Goal: Transaction & Acquisition: Book appointment/travel/reservation

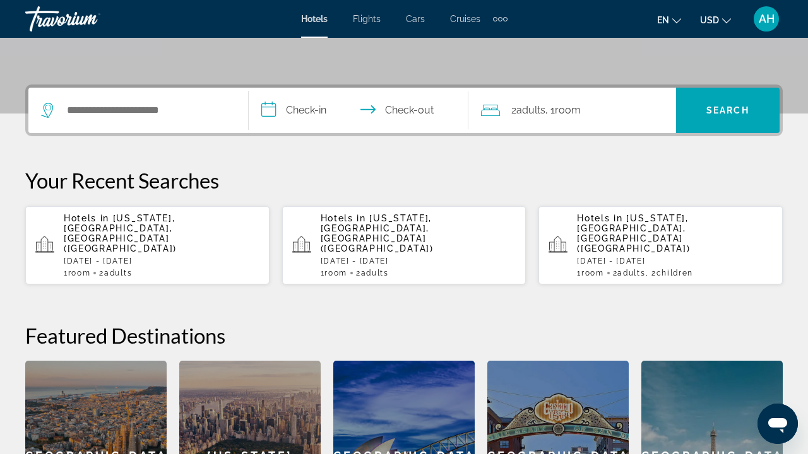
scroll to position [248, 0]
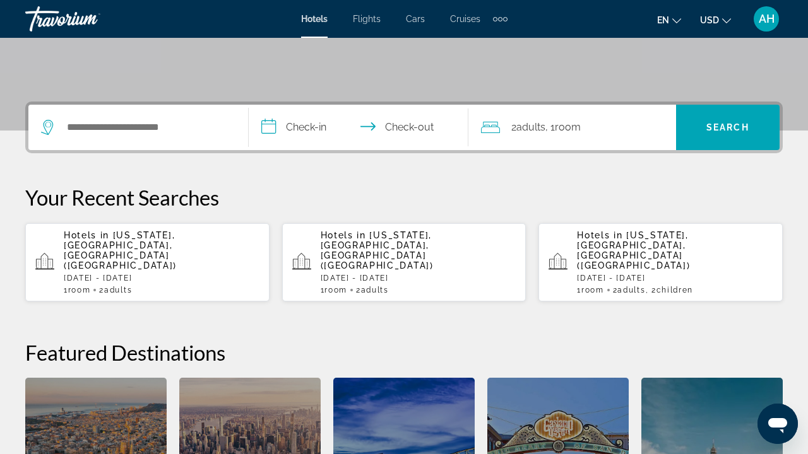
click at [367, 25] on div "Hotels Flights Cars Cruises Activities Hotels Flights Cars Cruises Activities" at bounding box center [404, 19] width 206 height 20
click at [373, 15] on span "Flights" at bounding box center [367, 19] width 28 height 10
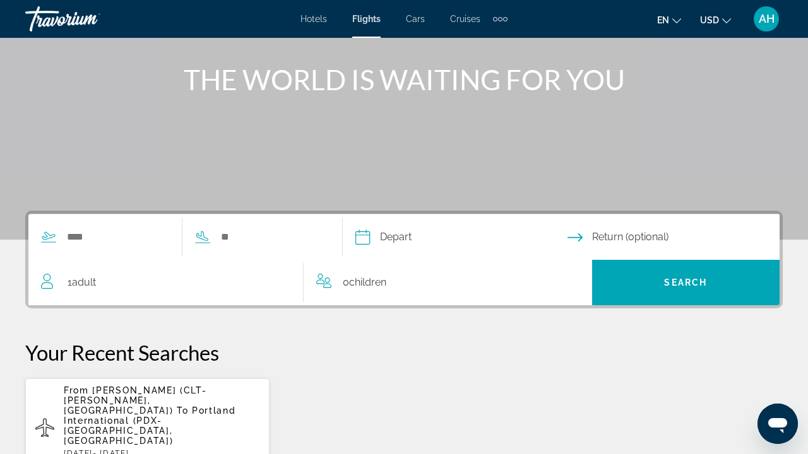
scroll to position [149, 0]
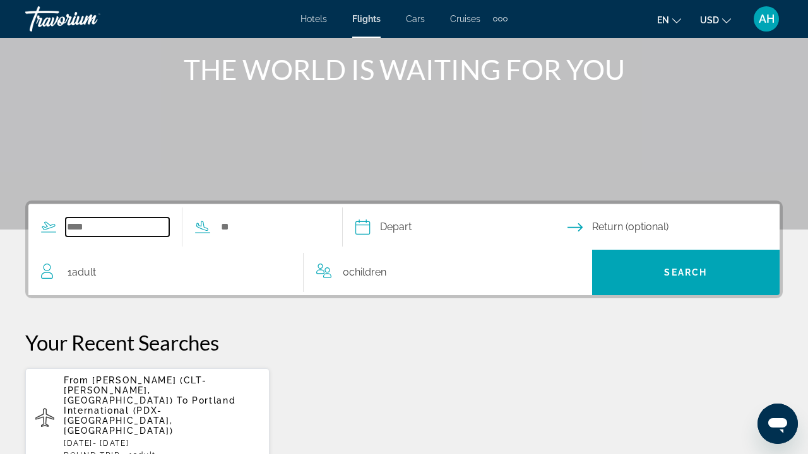
click at [89, 227] on input "Search widget" at bounding box center [118, 227] width 104 height 19
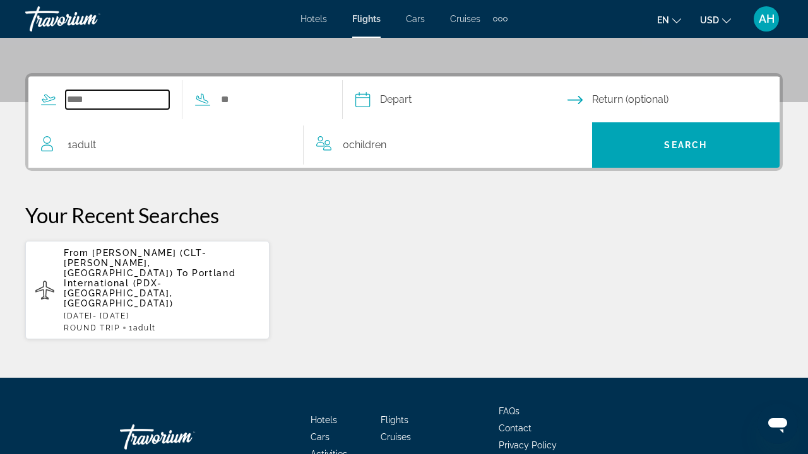
scroll to position [309, 0]
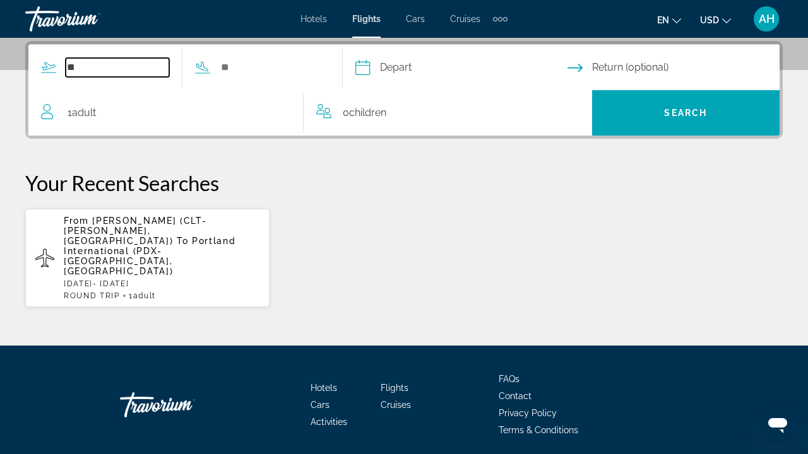
type input "*"
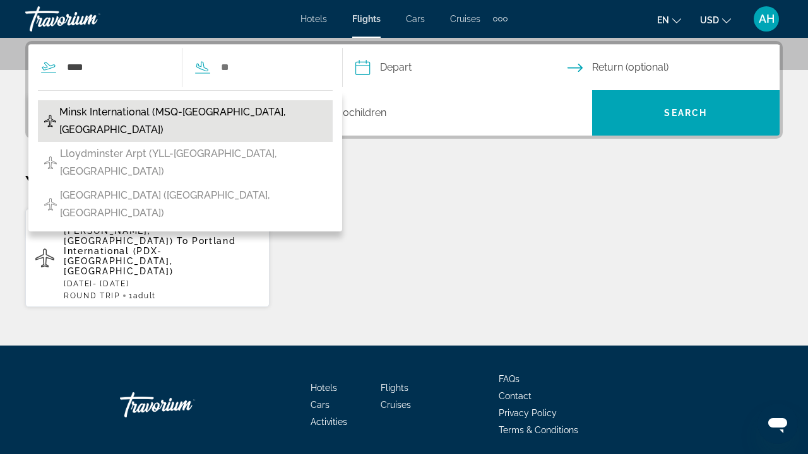
click at [256, 112] on button "Minsk International (MSQ-[GEOGRAPHIC_DATA], [GEOGRAPHIC_DATA])" at bounding box center [185, 121] width 295 height 42
type input "**********"
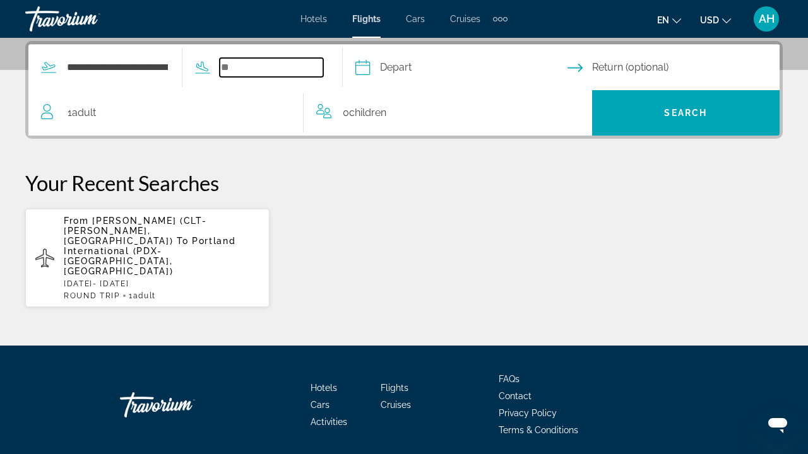
click at [271, 65] on input "Search widget" at bounding box center [272, 67] width 104 height 19
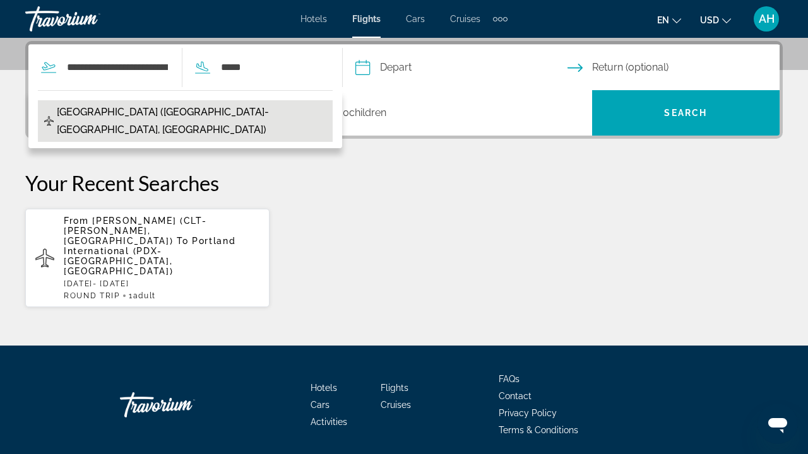
click at [213, 114] on span "[GEOGRAPHIC_DATA] ([GEOGRAPHIC_DATA]-[GEOGRAPHIC_DATA], [GEOGRAPHIC_DATA])" at bounding box center [191, 121] width 269 height 35
type input "**********"
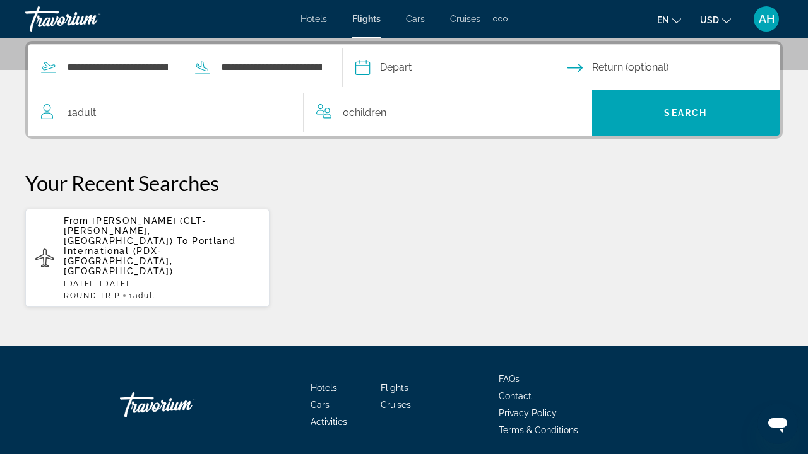
click at [463, 64] on input "Depart date" at bounding box center [460, 69] width 217 height 49
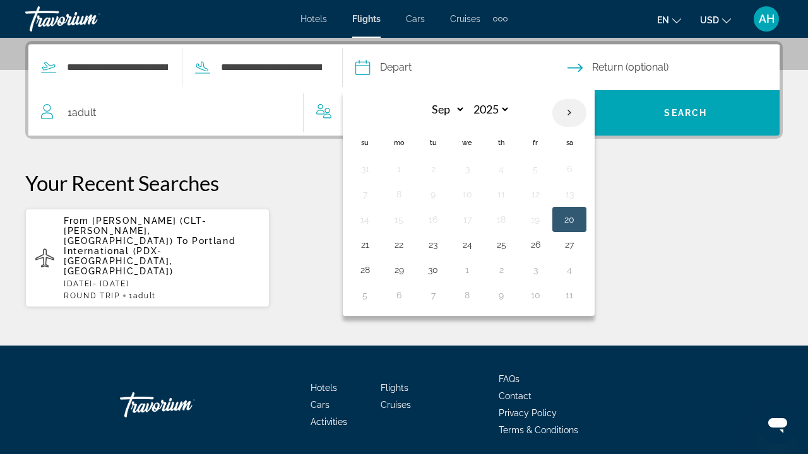
click at [586, 110] on th "Next month" at bounding box center [569, 113] width 34 height 28
select select "*"
click at [477, 173] on button "1" at bounding box center [467, 169] width 20 height 18
type input "**********"
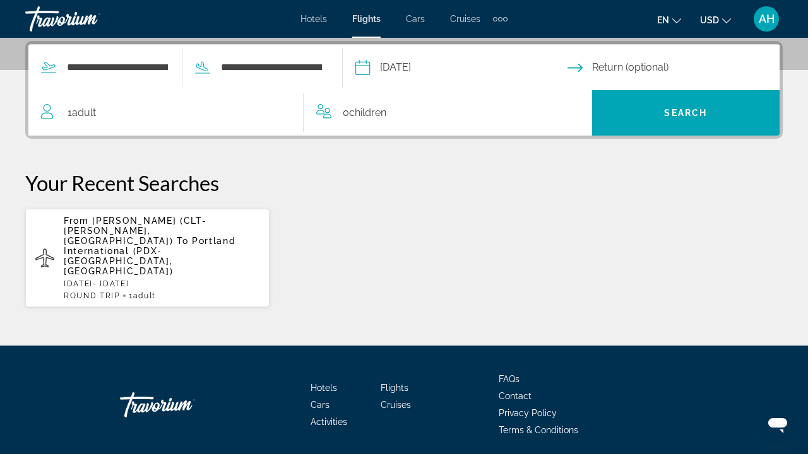
click at [603, 67] on input "Return date" at bounding box center [675, 69] width 217 height 49
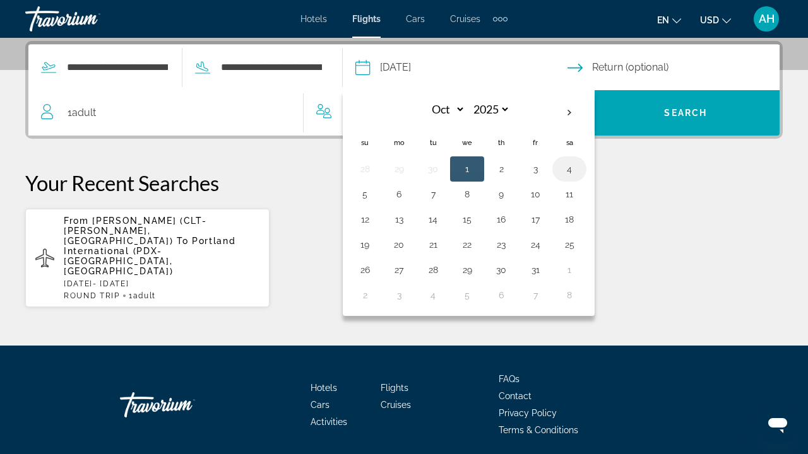
click at [579, 174] on button "4" at bounding box center [569, 169] width 20 height 18
type input "**********"
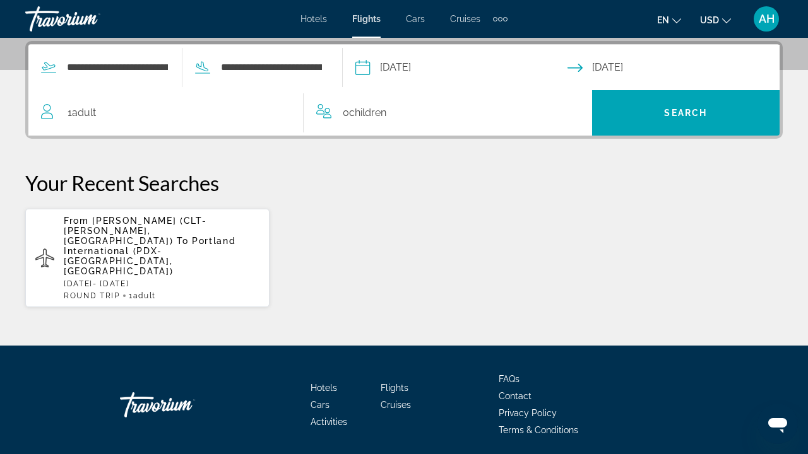
click at [101, 115] on div "1 Adult Adults" at bounding box center [172, 113] width 262 height 18
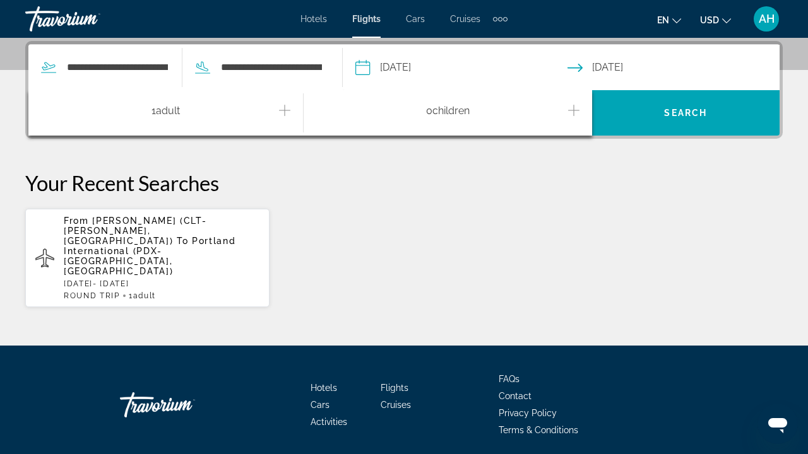
click at [284, 104] on icon "Increment adults" at bounding box center [284, 110] width 11 height 15
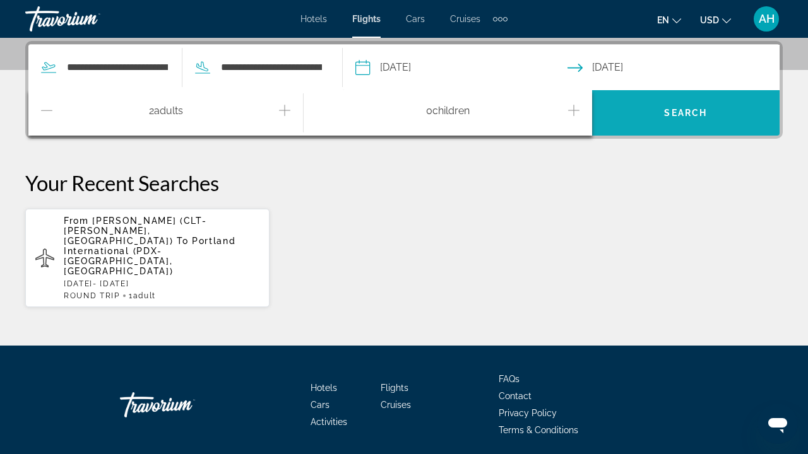
click at [648, 110] on span "Search widget" at bounding box center [686, 113] width 188 height 30
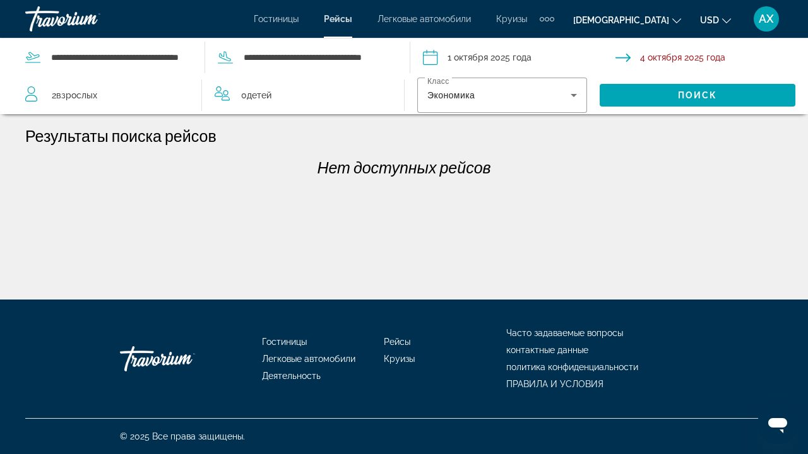
click at [646, 56] on input "Дата возврата: 4 октября 2025 года" at bounding box center [714, 59] width 198 height 42
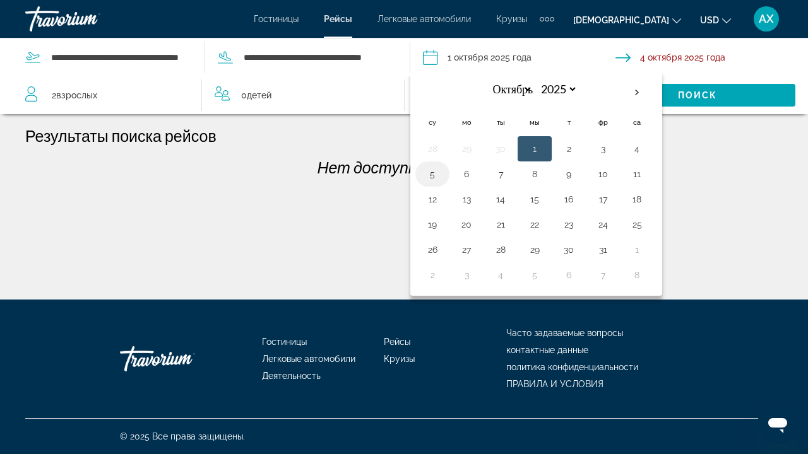
click at [434, 179] on button "5" at bounding box center [432, 174] width 20 height 18
type input "**********"
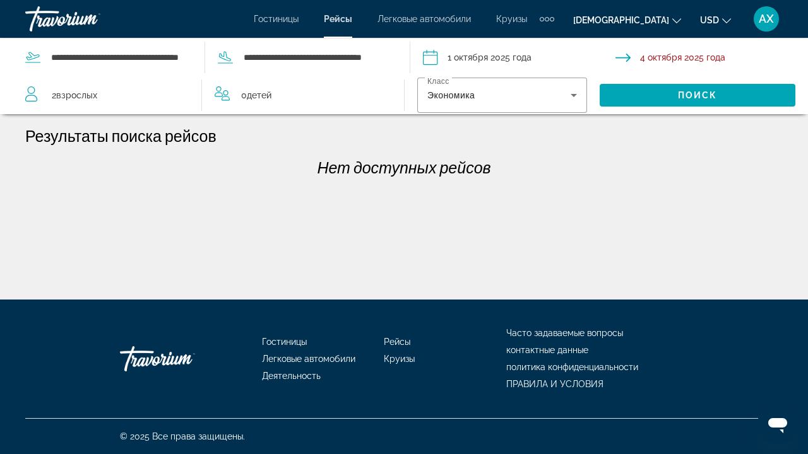
click at [627, 54] on input "**********" at bounding box center [714, 59] width 198 height 42
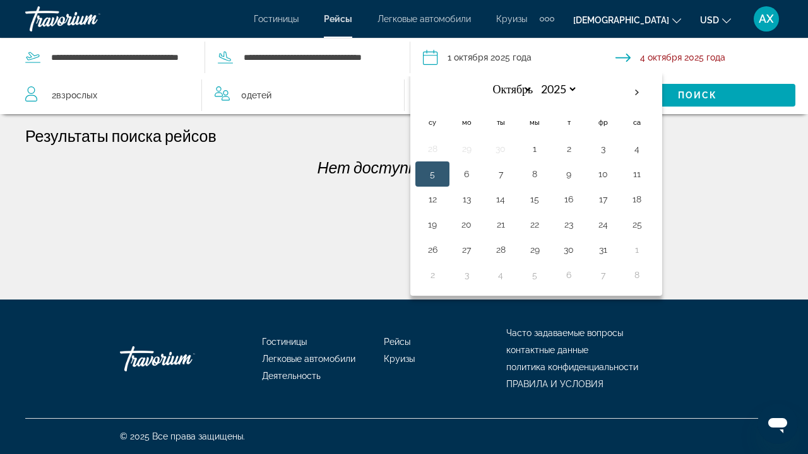
click at [475, 59] on input "Дата отлета: 1 октября 2025 года" at bounding box center [519, 59] width 198 height 42
click at [643, 89] on th "В следующем месяце" at bounding box center [637, 93] width 34 height 28
select select "*"
click at [602, 228] on button "26" at bounding box center [603, 225] width 20 height 18
type input "**********"
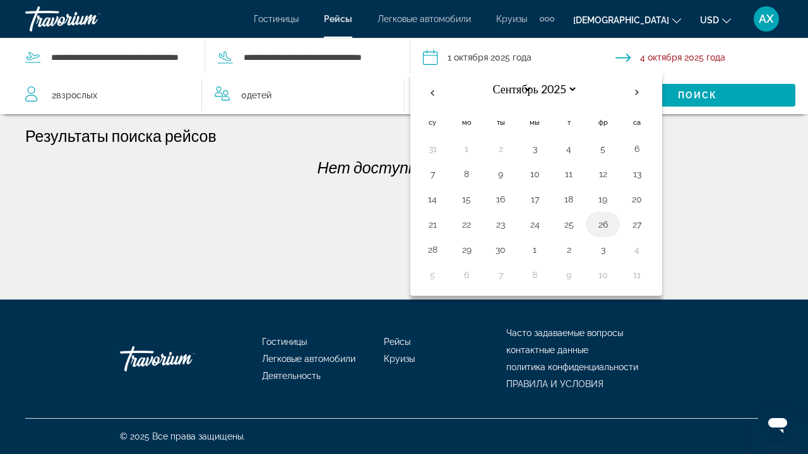
select select "*"
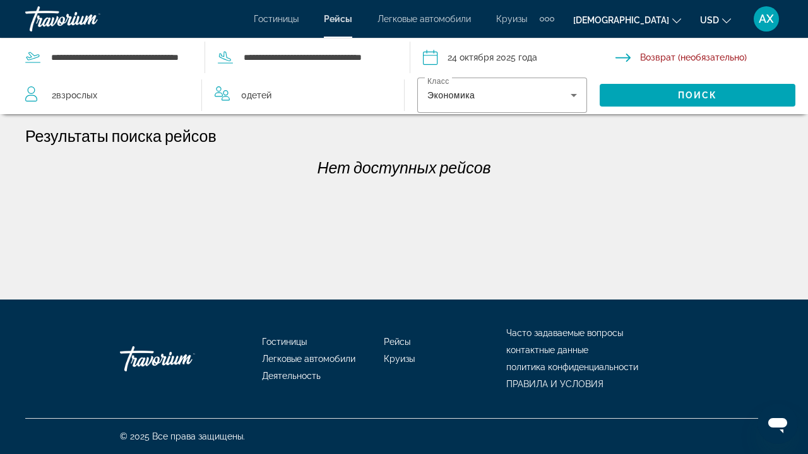
click at [670, 61] on input "Return date" at bounding box center [714, 59] width 198 height 42
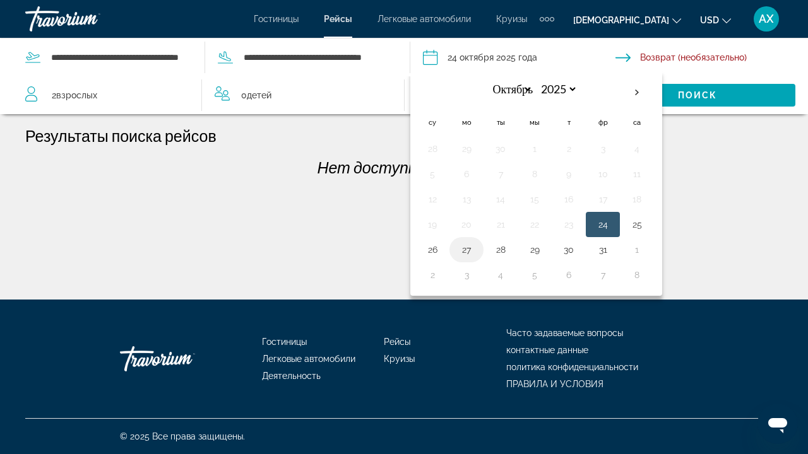
click at [468, 246] on button "27" at bounding box center [466, 250] width 20 height 18
type input "**********"
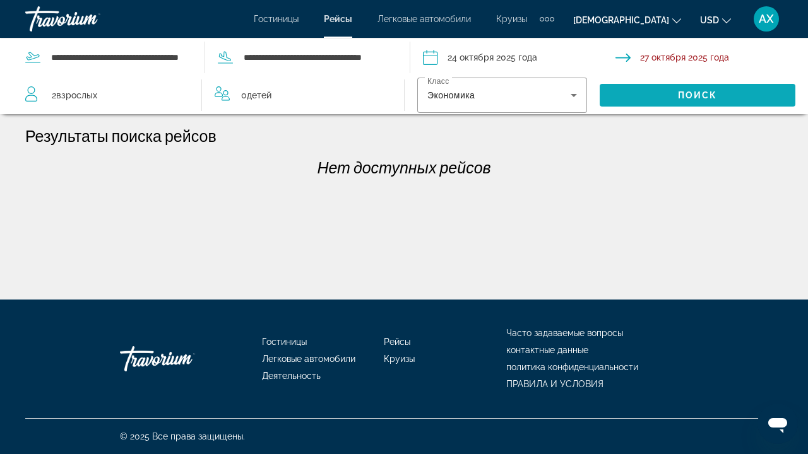
click at [636, 91] on span "Поиск виджета" at bounding box center [698, 95] width 196 height 30
click at [473, 54] on input "**********" at bounding box center [519, 59] width 198 height 42
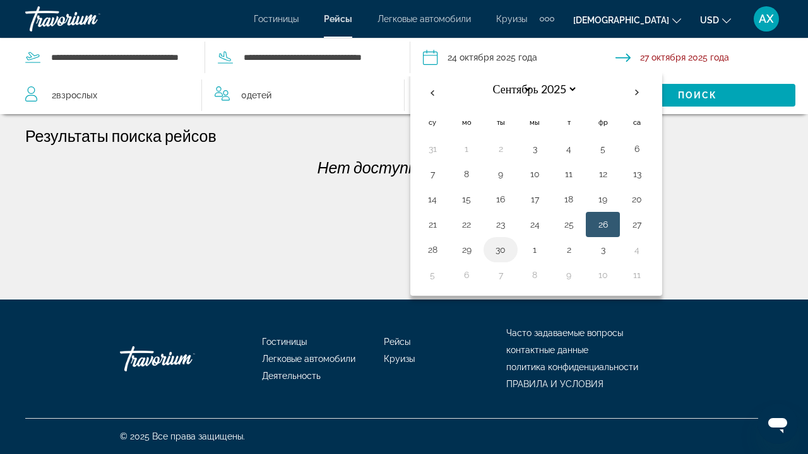
click at [505, 246] on button "30" at bounding box center [500, 250] width 20 height 18
type input "**********"
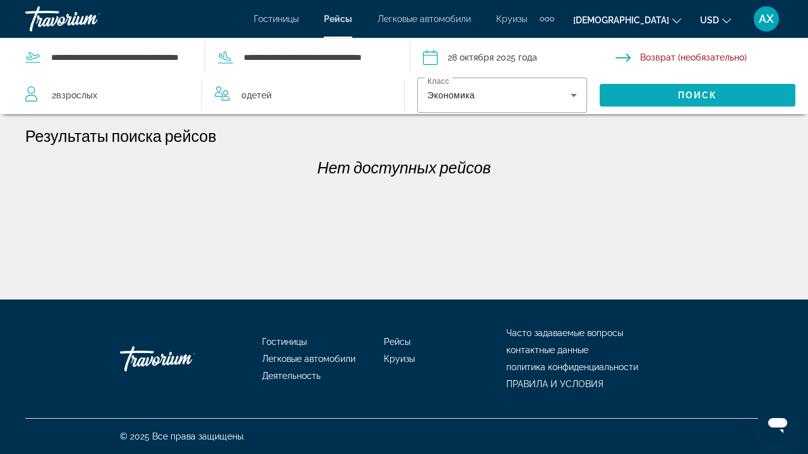
click at [655, 97] on span "Поиск виджета" at bounding box center [698, 95] width 196 height 30
click at [487, 50] on input "**********" at bounding box center [519, 59] width 198 height 42
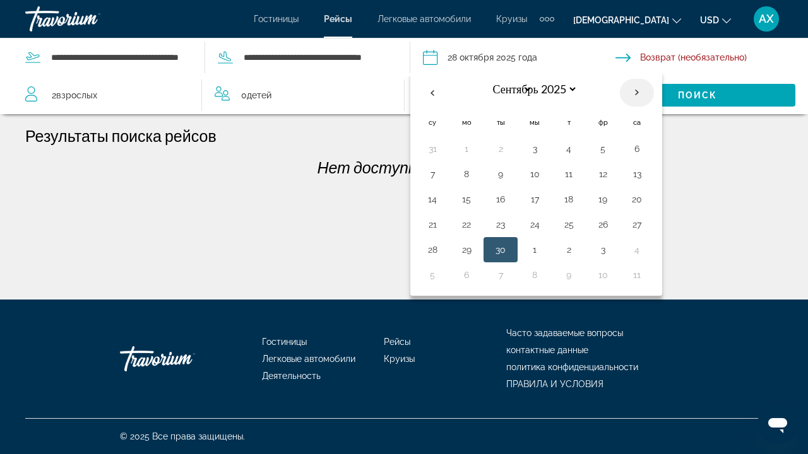
click at [640, 93] on th "В следующем месяце" at bounding box center [637, 93] width 34 height 28
click at [634, 93] on th "В следующем месяце" at bounding box center [637, 93] width 34 height 28
select select "*"
select select "****"
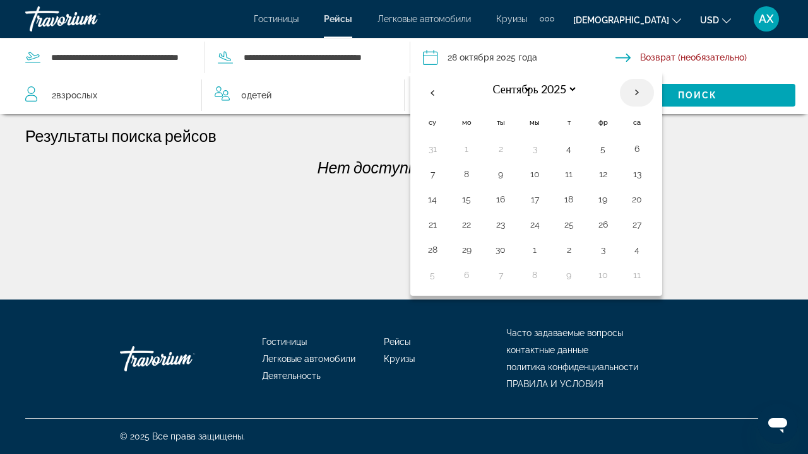
click at [636, 93] on th "В следующем месяце" at bounding box center [637, 93] width 34 height 28
click at [435, 90] on th "Previous month" at bounding box center [432, 93] width 34 height 28
select select "*"
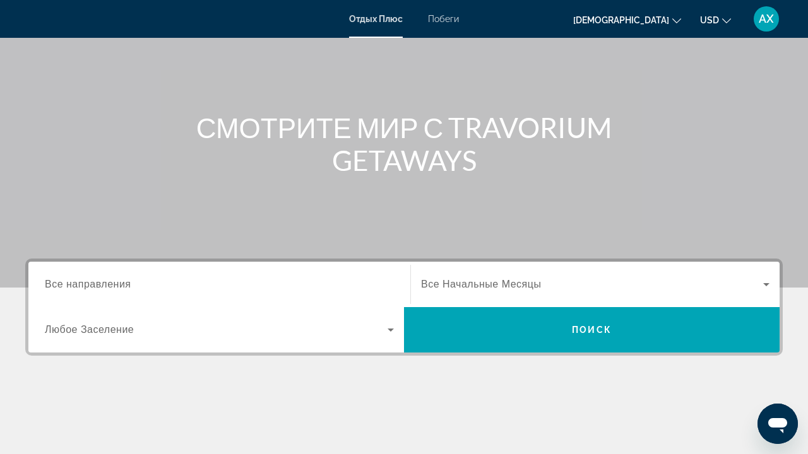
scroll to position [88, 0]
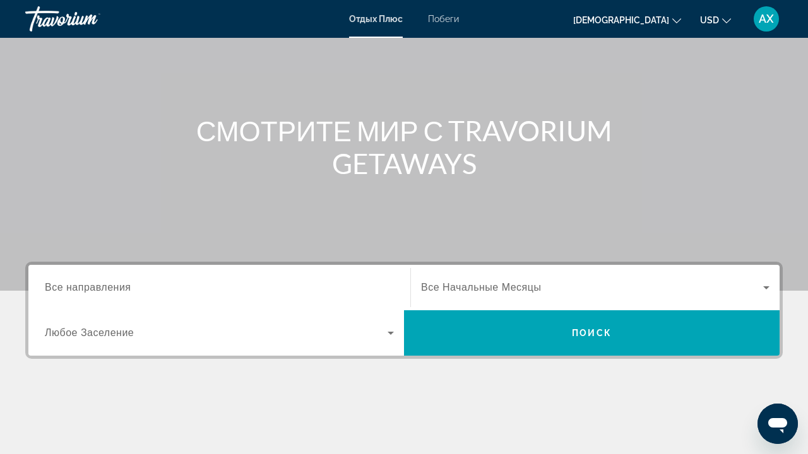
click at [105, 282] on span "Все направления" at bounding box center [88, 287] width 86 height 11
click at [105, 282] on input "Destination Все направления" at bounding box center [219, 288] width 349 height 15
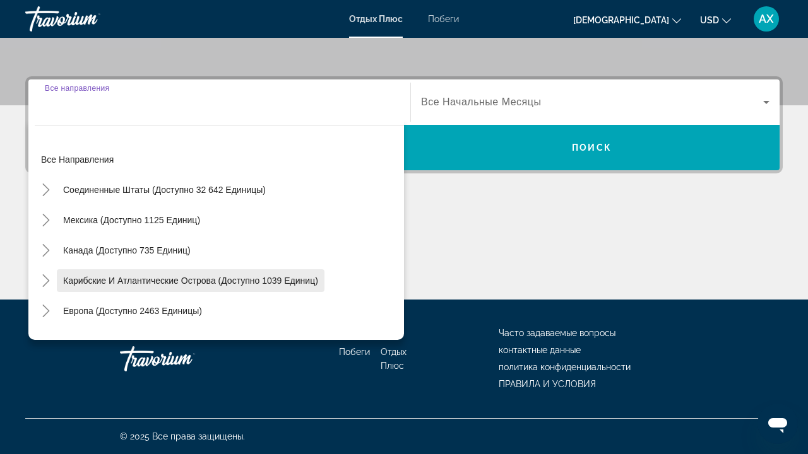
scroll to position [0, 0]
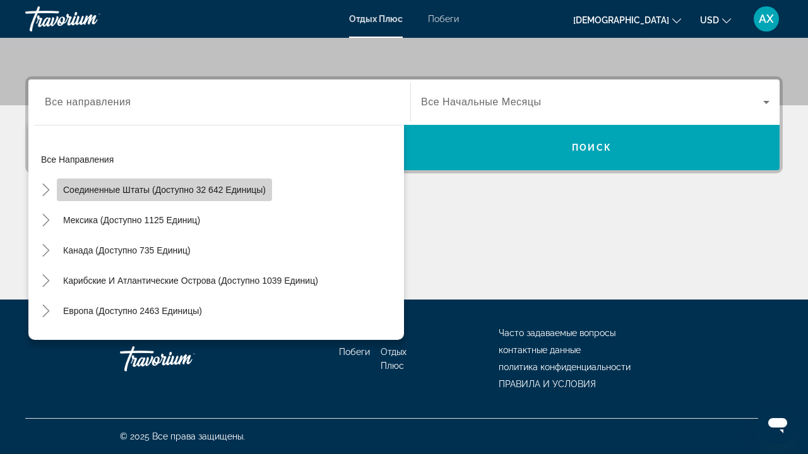
click at [153, 189] on span "Соединенные Штаты (доступно 32 642 единицы)" at bounding box center [164, 190] width 203 height 10
type input "**********"
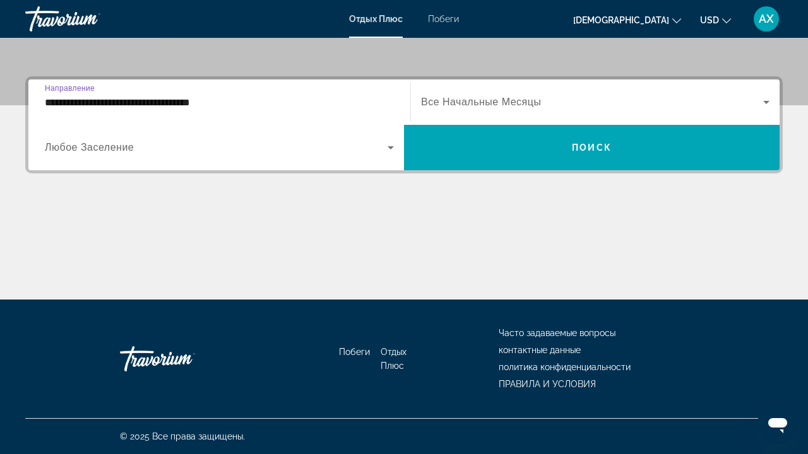
click at [155, 143] on span "Поиск виджета" at bounding box center [216, 147] width 343 height 15
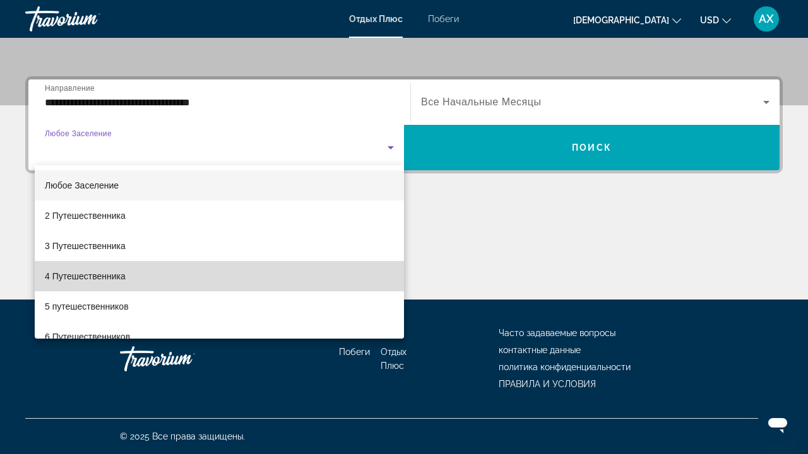
click at [119, 273] on span "4 Путешественника" at bounding box center [85, 276] width 81 height 15
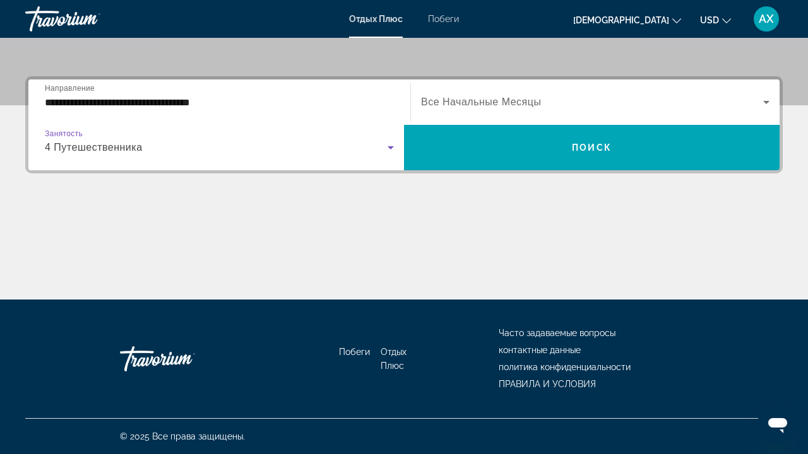
click at [767, 100] on icon "Поиск виджета" at bounding box center [766, 102] width 15 height 15
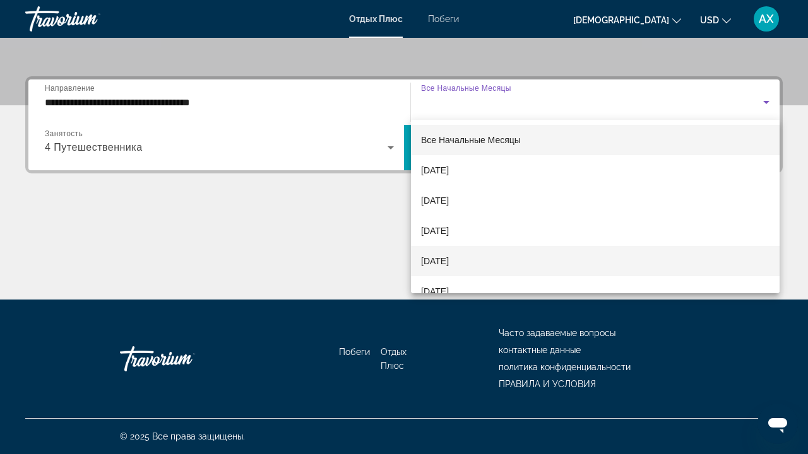
click at [589, 254] on mat-option "Декабрь 2025 года" at bounding box center [595, 261] width 369 height 30
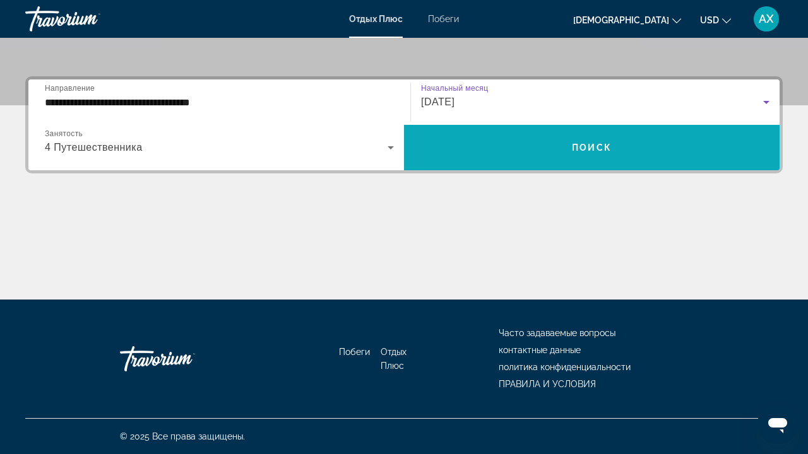
click at [620, 146] on span "Поиск виджета" at bounding box center [592, 148] width 376 height 30
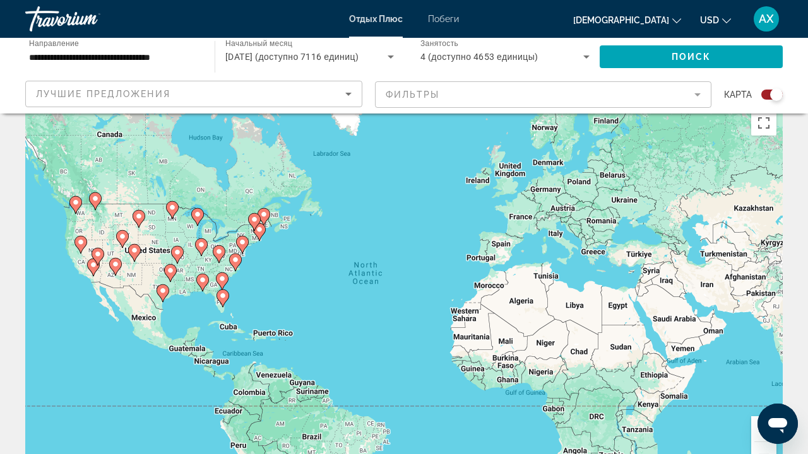
scroll to position [29, 0]
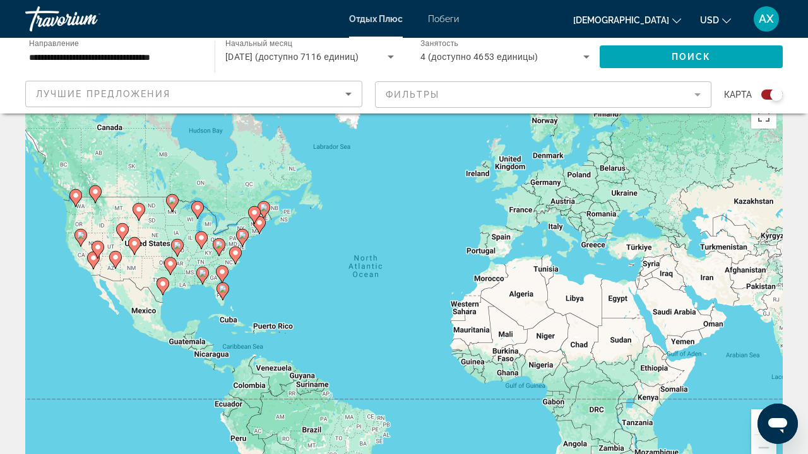
click at [245, 230] on icon "Основное содержание" at bounding box center [242, 238] width 13 height 18
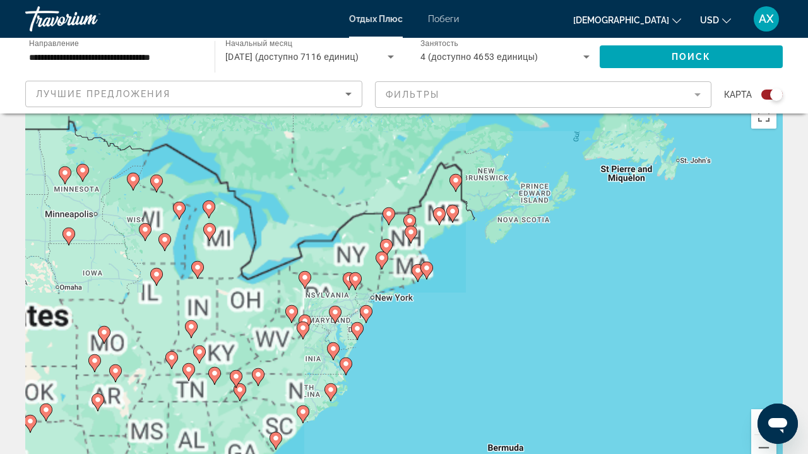
click at [353, 256] on div "Для навигации нажмите клавиши со стрелками. To activate drag with keyboard, pre…" at bounding box center [403, 286] width 757 height 379
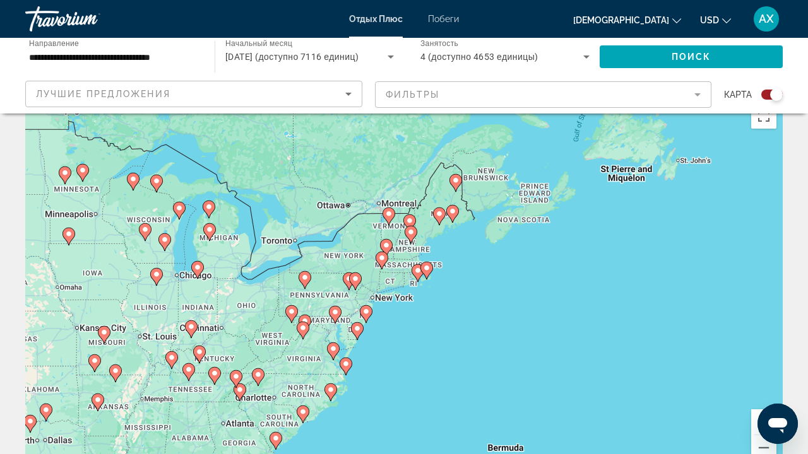
click at [344, 92] on icon "СОРТИРОВКА ПО" at bounding box center [348, 93] width 15 height 15
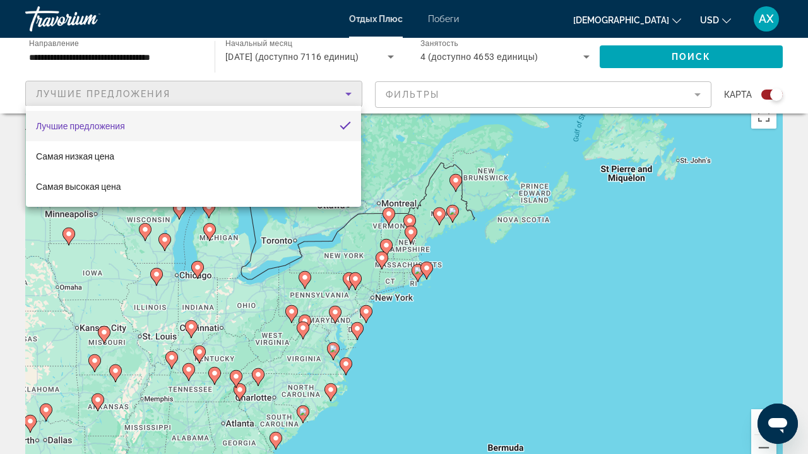
click at [473, 90] on div at bounding box center [404, 227] width 808 height 454
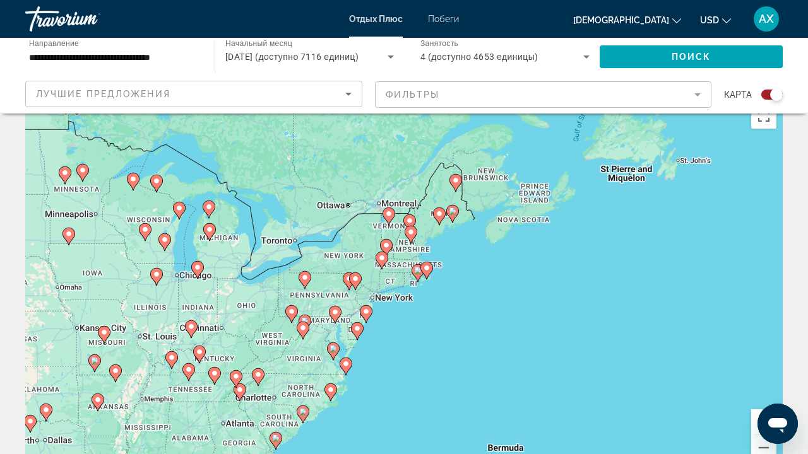
click at [702, 99] on mat-form-field "Фильтры" at bounding box center [543, 94] width 337 height 27
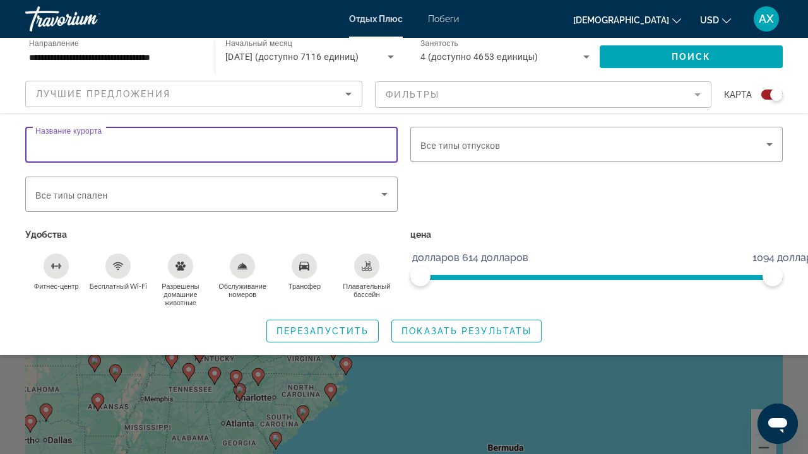
click at [352, 140] on input "Название курорта" at bounding box center [211, 145] width 352 height 15
type input "*"
type input "********"
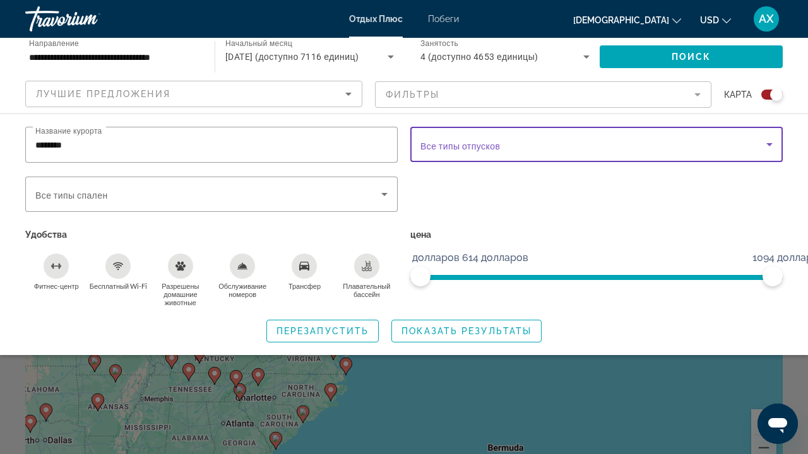
click at [776, 141] on icon "Поиск виджета" at bounding box center [769, 144] width 15 height 15
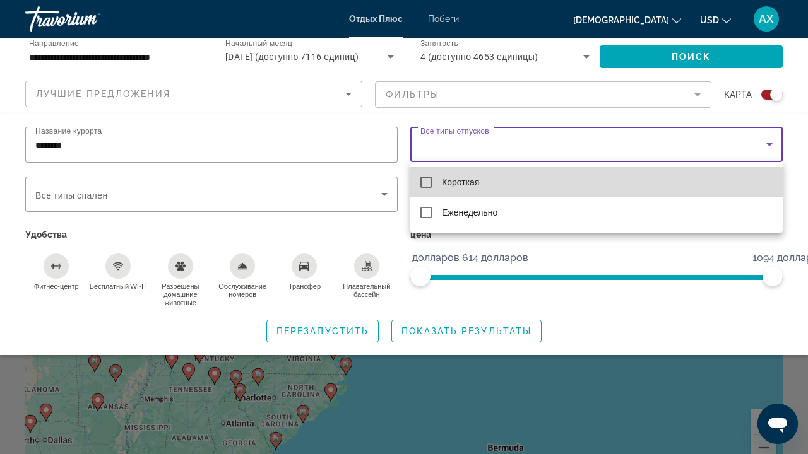
click at [432, 182] on mat-option "Короткая" at bounding box center [596, 182] width 372 height 30
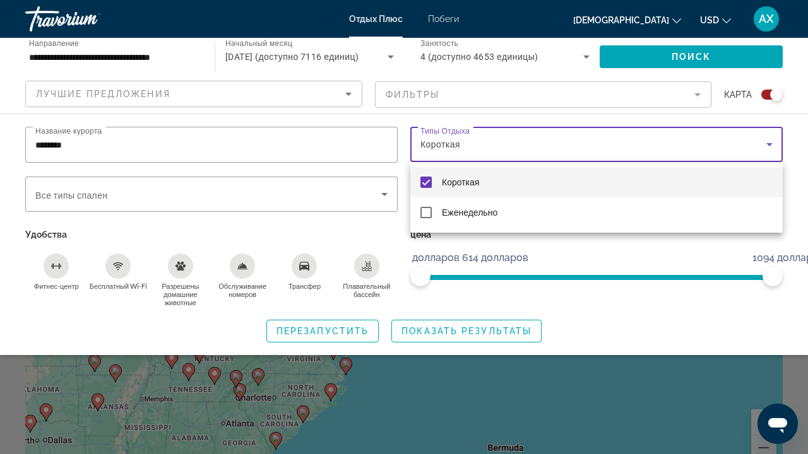
click at [388, 189] on div at bounding box center [404, 227] width 808 height 454
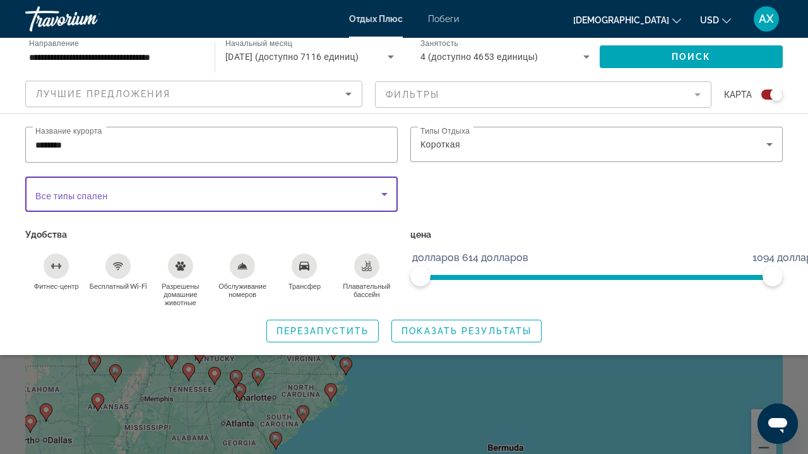
click at [384, 194] on icon "Поиск виджета" at bounding box center [384, 194] width 6 height 3
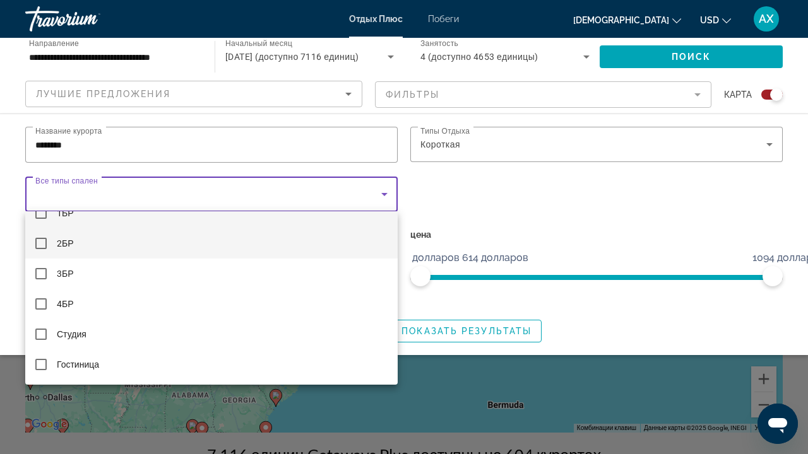
scroll to position [18, 0]
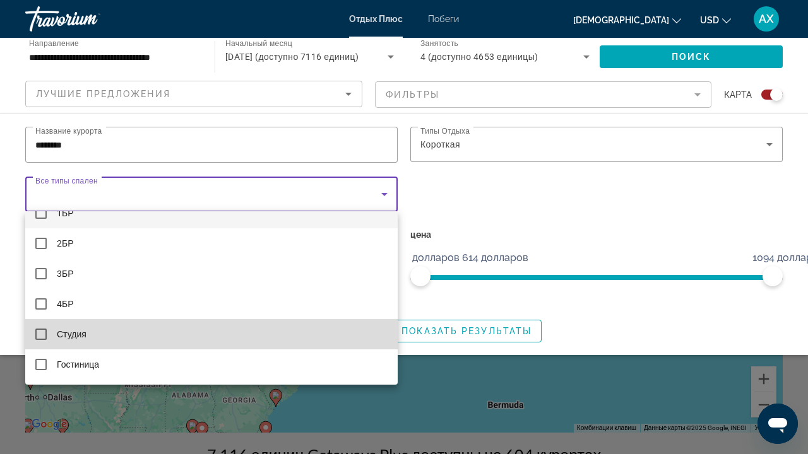
click at [297, 338] on mat-option "Студия" at bounding box center [211, 334] width 372 height 30
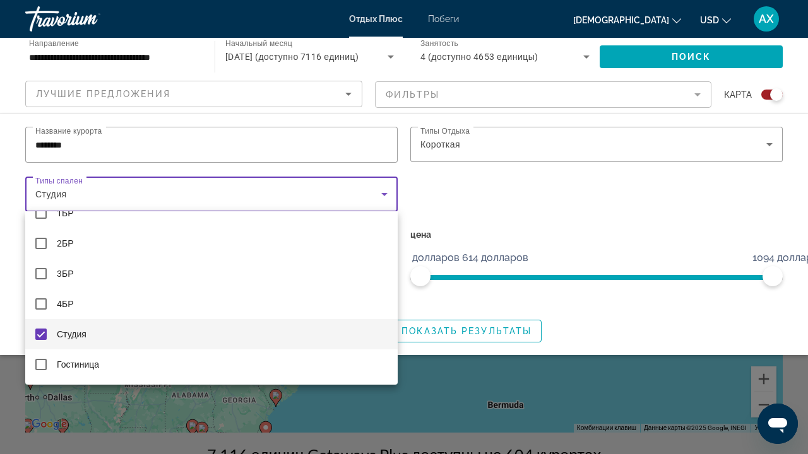
click at [593, 187] on div at bounding box center [404, 227] width 808 height 454
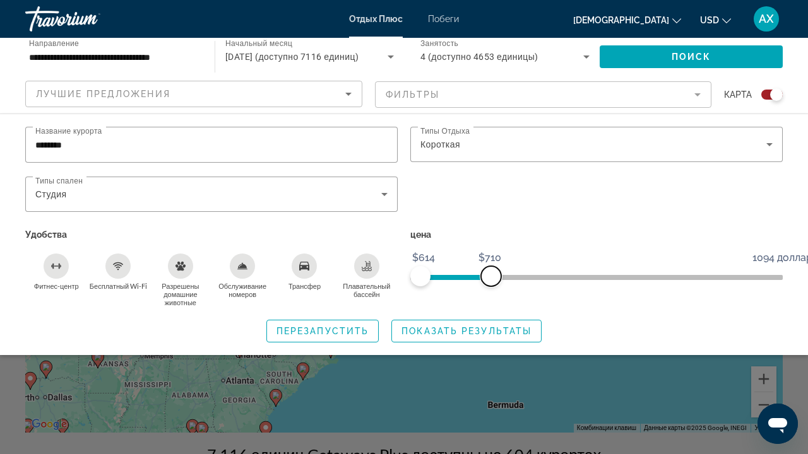
drag, startPoint x: 774, startPoint y: 274, endPoint x: 492, endPoint y: 283, distance: 282.9
click at [492, 283] on span "ngx-slider-max" at bounding box center [491, 276] width 20 height 20
click at [316, 265] on div "Трансфер" at bounding box center [304, 266] width 25 height 25
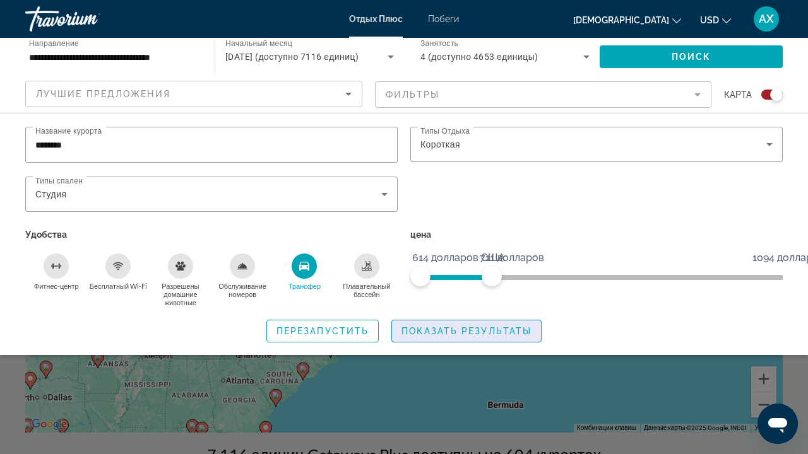
click at [410, 334] on span "ПОКАЗАТЬ РЕЗУЛЬТАТЫ" at bounding box center [466, 331] width 130 height 10
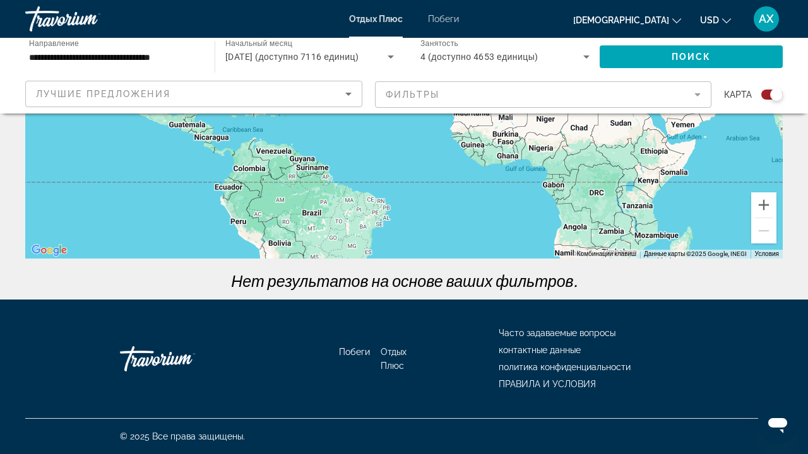
scroll to position [246, 0]
click at [412, 332] on div "Побеги Отдых Плюс Часто задаваемые вопросы контактные данные политика конфиденц…" at bounding box center [403, 359] width 757 height 119
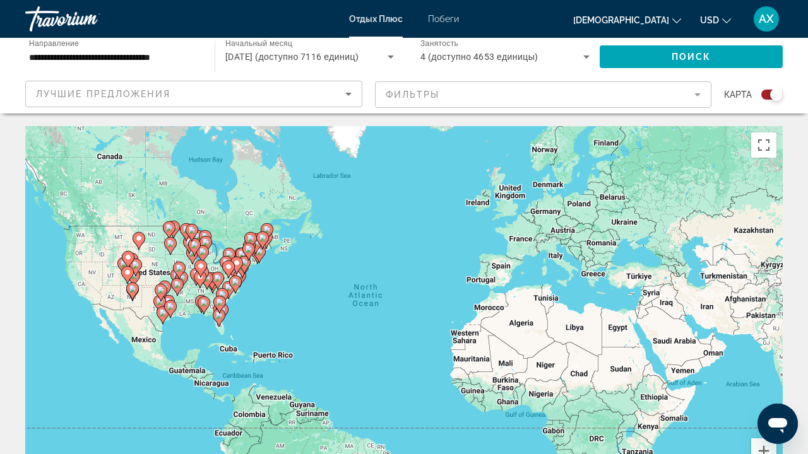
scroll to position [0, 0]
click at [444, 19] on span "Побеги" at bounding box center [443, 19] width 31 height 10
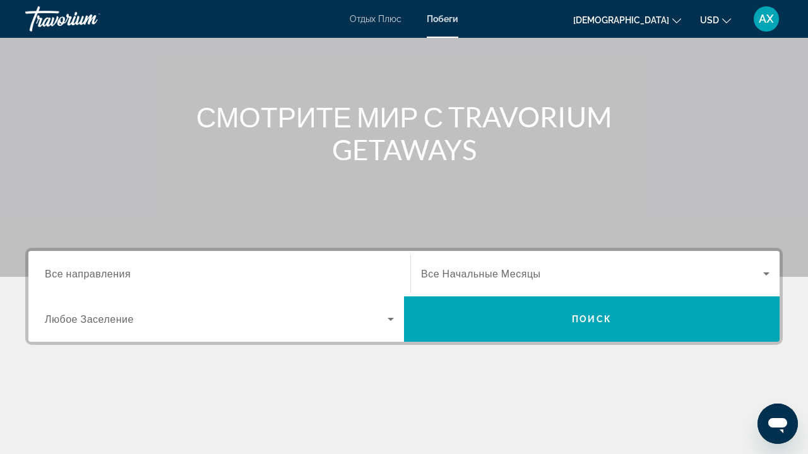
scroll to position [98, 0]
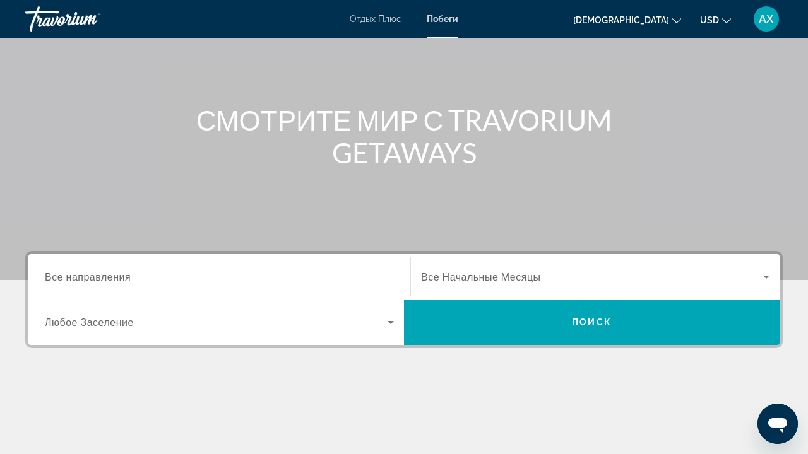
click at [769, 278] on icon "Поиск виджета" at bounding box center [766, 276] width 15 height 15
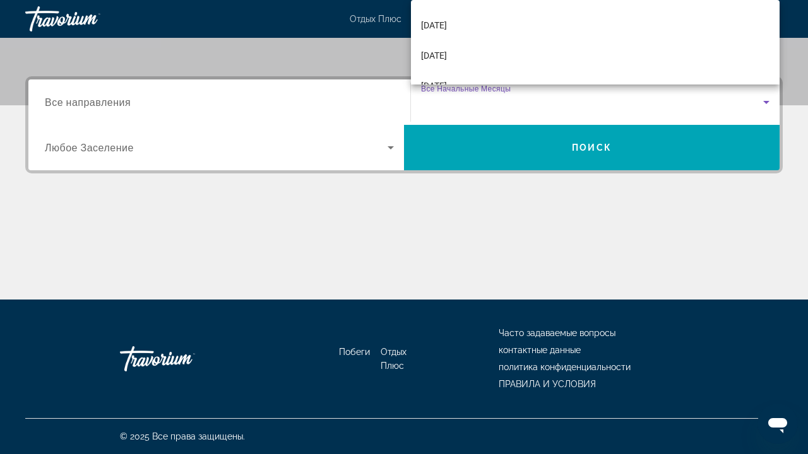
scroll to position [90, 0]
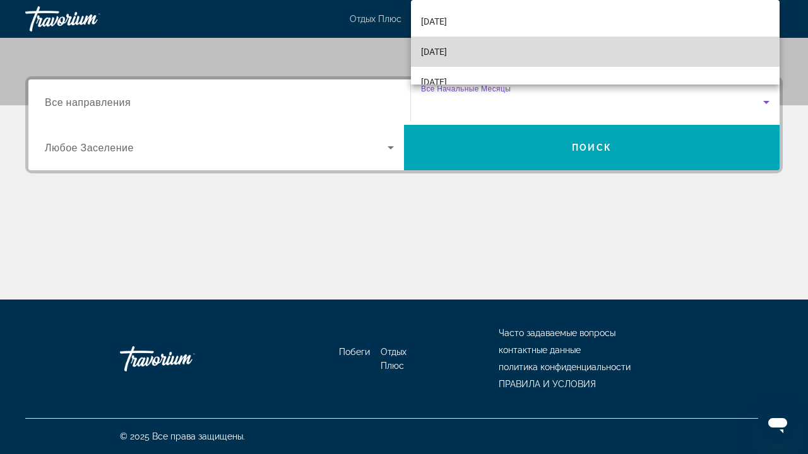
click at [552, 51] on mat-option "Декабрь 2025 года" at bounding box center [595, 52] width 369 height 30
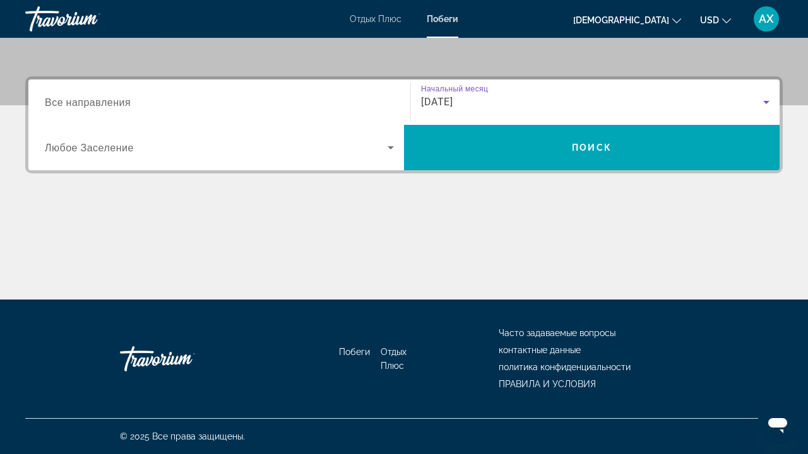
click at [218, 95] on input "Destination Все направления" at bounding box center [219, 102] width 349 height 15
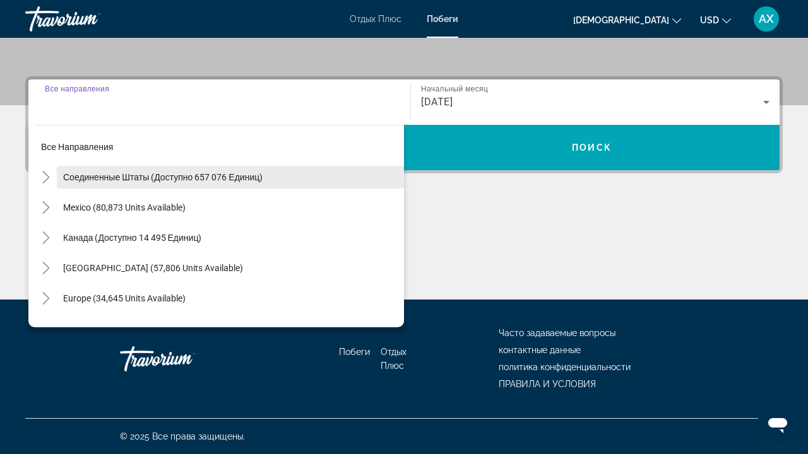
scroll to position [0, 0]
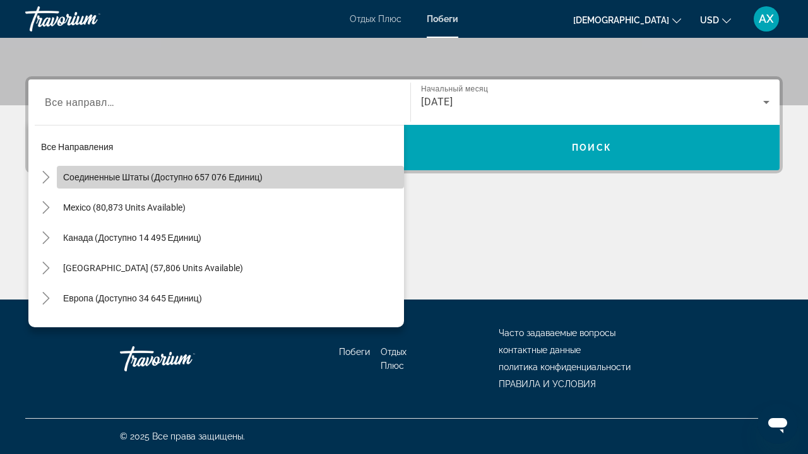
click at [222, 167] on span "Поиск виджета" at bounding box center [230, 177] width 347 height 30
type input "**********"
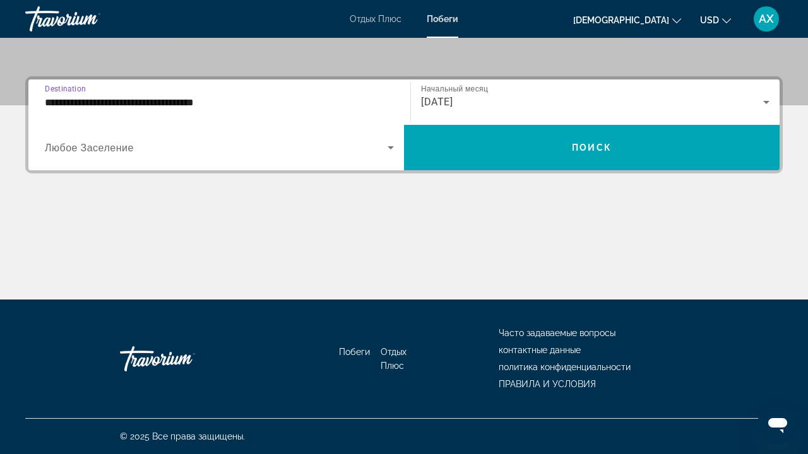
click at [389, 143] on icon "Поиск виджета" at bounding box center [390, 147] width 15 height 15
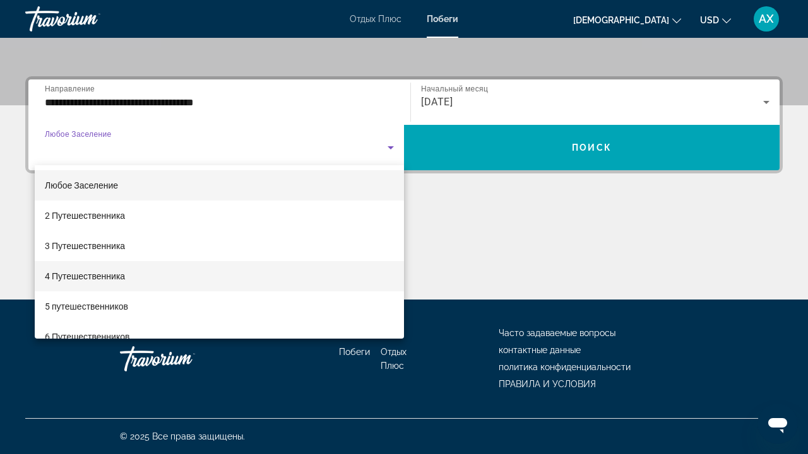
click at [268, 278] on mat-option "4 Путешественника" at bounding box center [219, 276] width 369 height 30
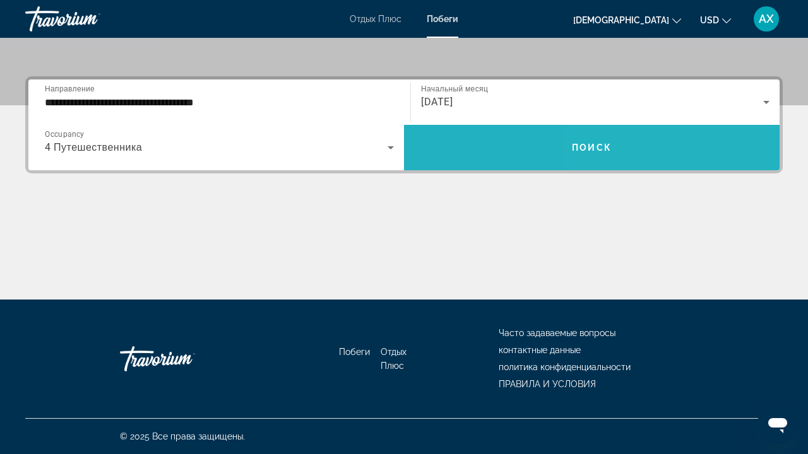
click at [653, 134] on span "Поиск виджета" at bounding box center [592, 148] width 376 height 30
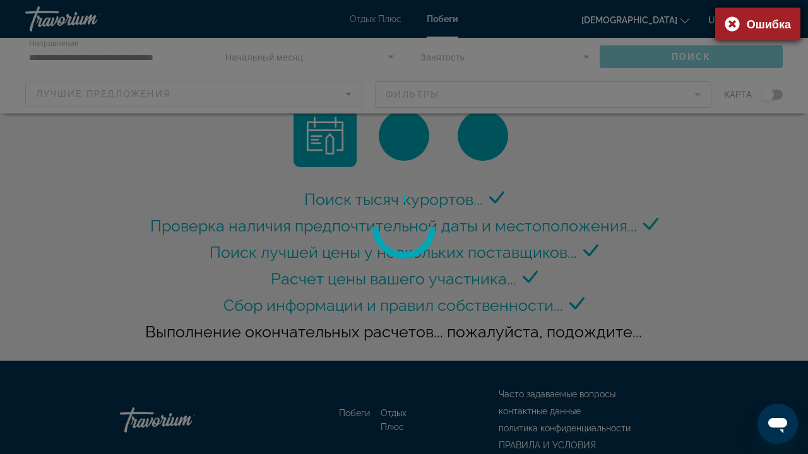
click at [728, 28] on div "Ошибка" at bounding box center [757, 24] width 85 height 33
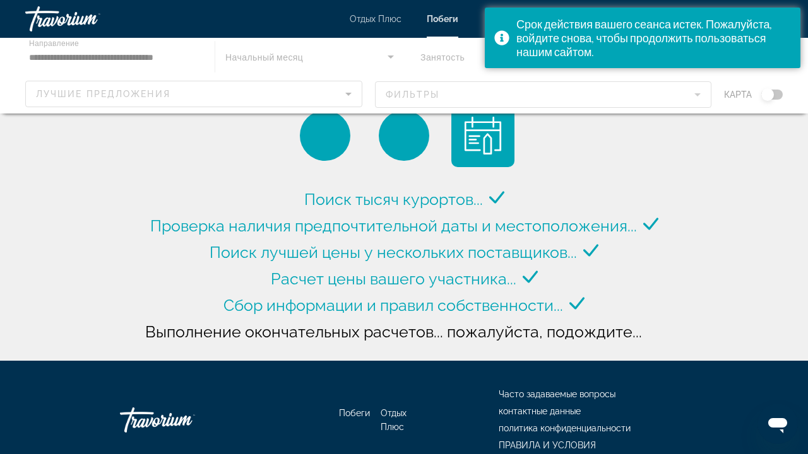
click at [633, 148] on div "Поиск тысяч курортов... Проверка наличия предпочтительной даты и местоположения…" at bounding box center [404, 234] width 524 height 260
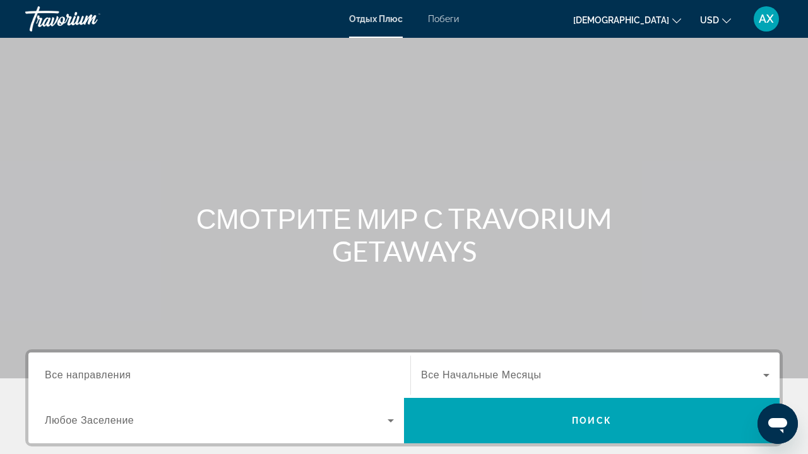
click at [134, 372] on input "Destination Все направления" at bounding box center [219, 376] width 349 height 15
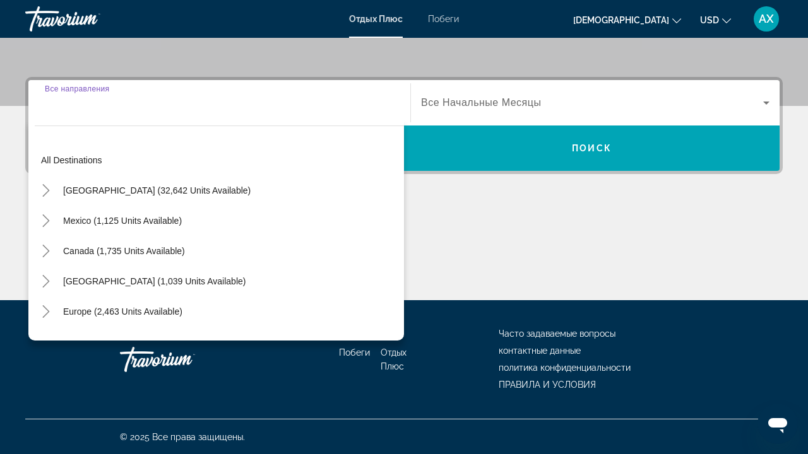
scroll to position [273, 0]
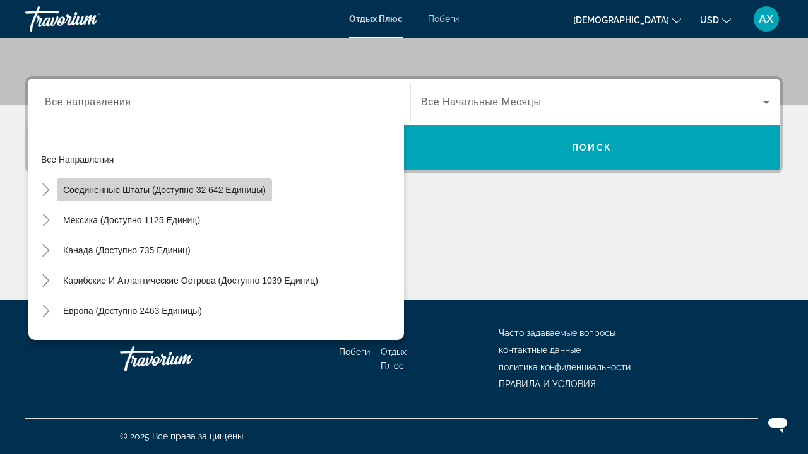
click at [170, 186] on span "Соединенные Штаты (доступно 32 642 единицы)" at bounding box center [164, 190] width 203 height 10
type input "**********"
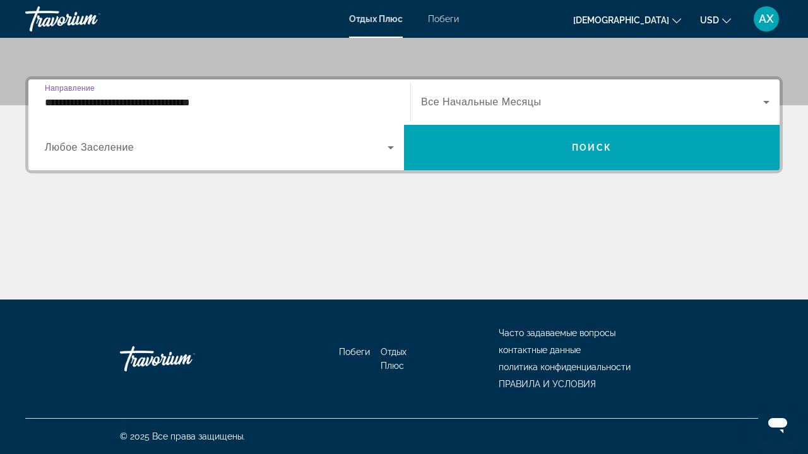
click at [442, 97] on span "Все Начальные Месяцы" at bounding box center [481, 102] width 120 height 11
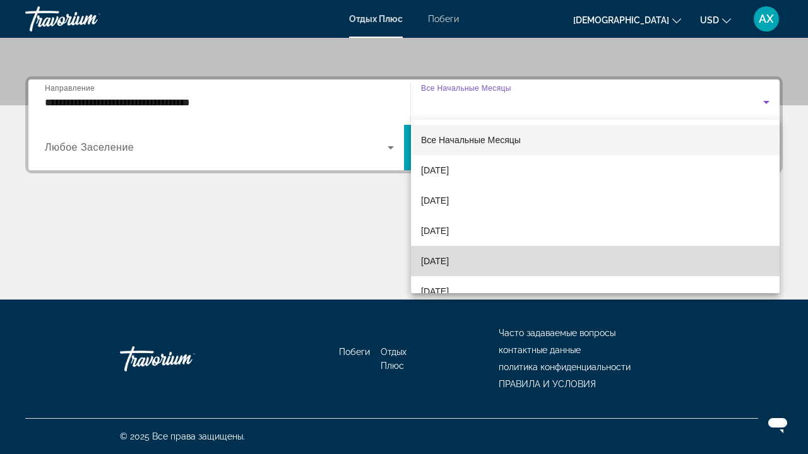
click at [535, 254] on mat-option "[DATE]" at bounding box center [595, 261] width 369 height 30
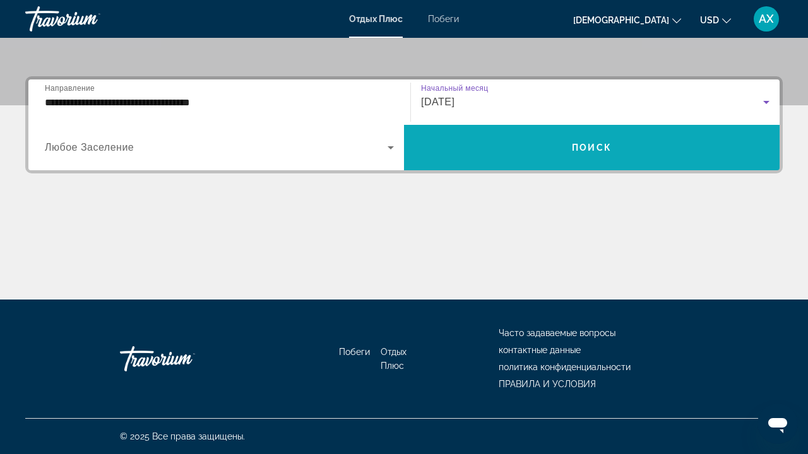
click at [562, 145] on span "Поиск виджета" at bounding box center [592, 148] width 376 height 30
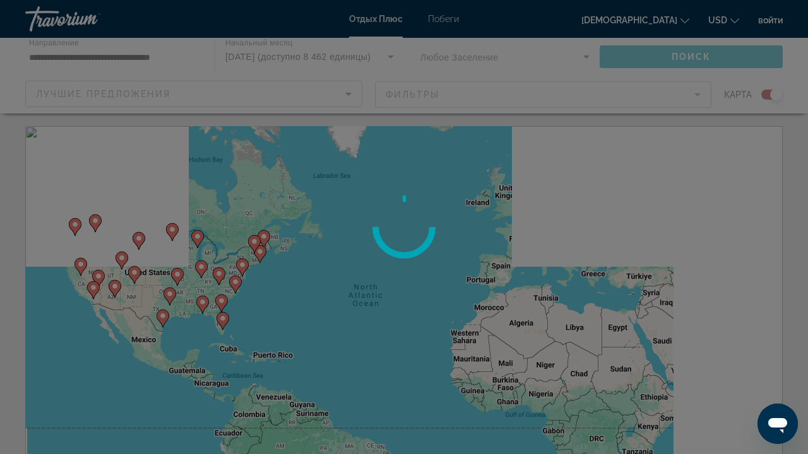
click at [771, 94] on div at bounding box center [404, 227] width 808 height 454
drag, startPoint x: 771, startPoint y: 94, endPoint x: 760, endPoint y: 94, distance: 10.7
click at [760, 94] on div at bounding box center [404, 227] width 808 height 454
